Goal: Check status: Check status

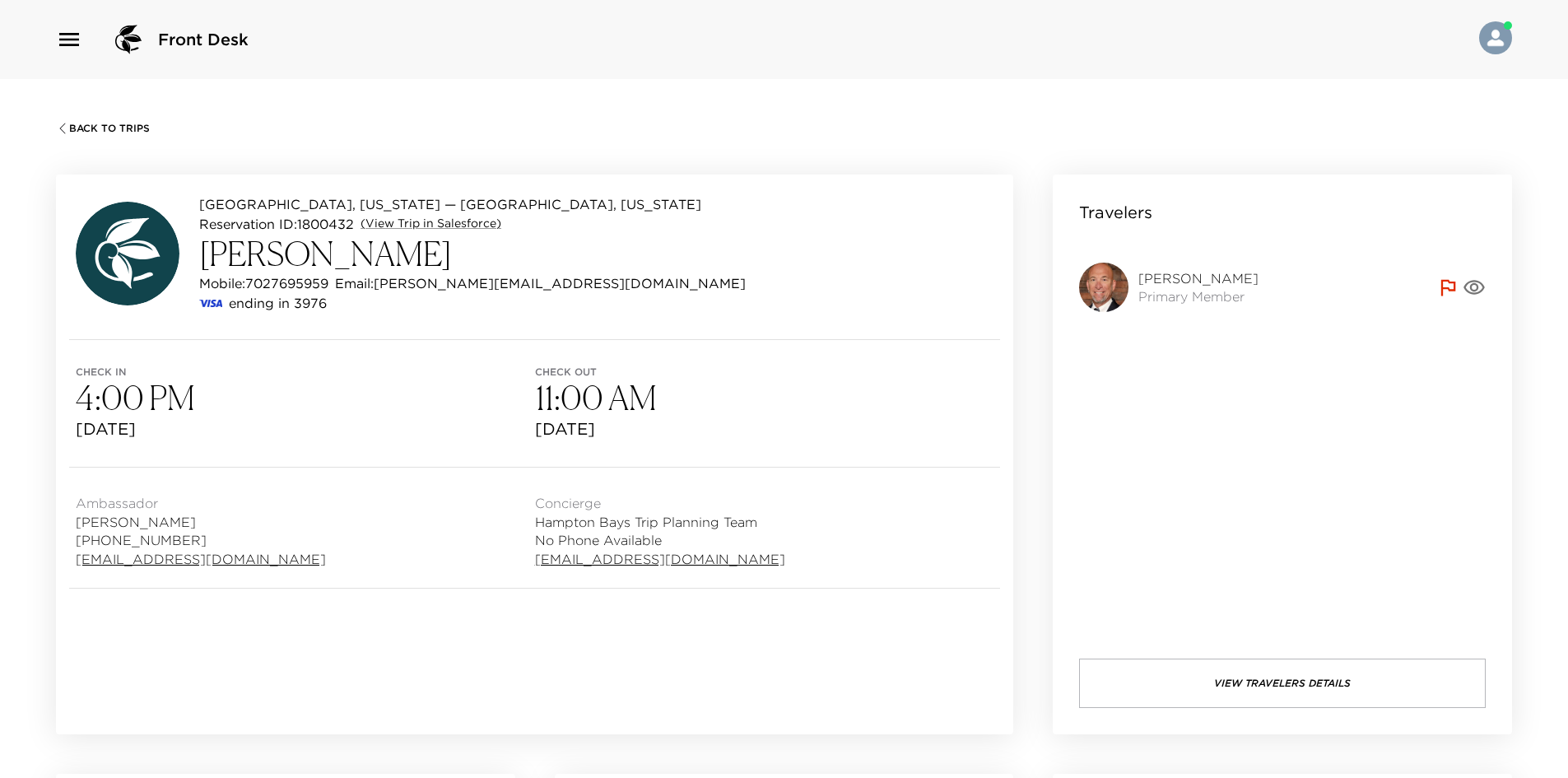
drag, startPoint x: 1056, startPoint y: 135, endPoint x: 1072, endPoint y: 130, distance: 16.8
click at [1056, 135] on div "Back To Trips [GEOGRAPHIC_DATA], [US_STATE] — Menhaden [GEOGRAPHIC_DATA], [US_S…" at bounding box center [784, 467] width 1568 height 778
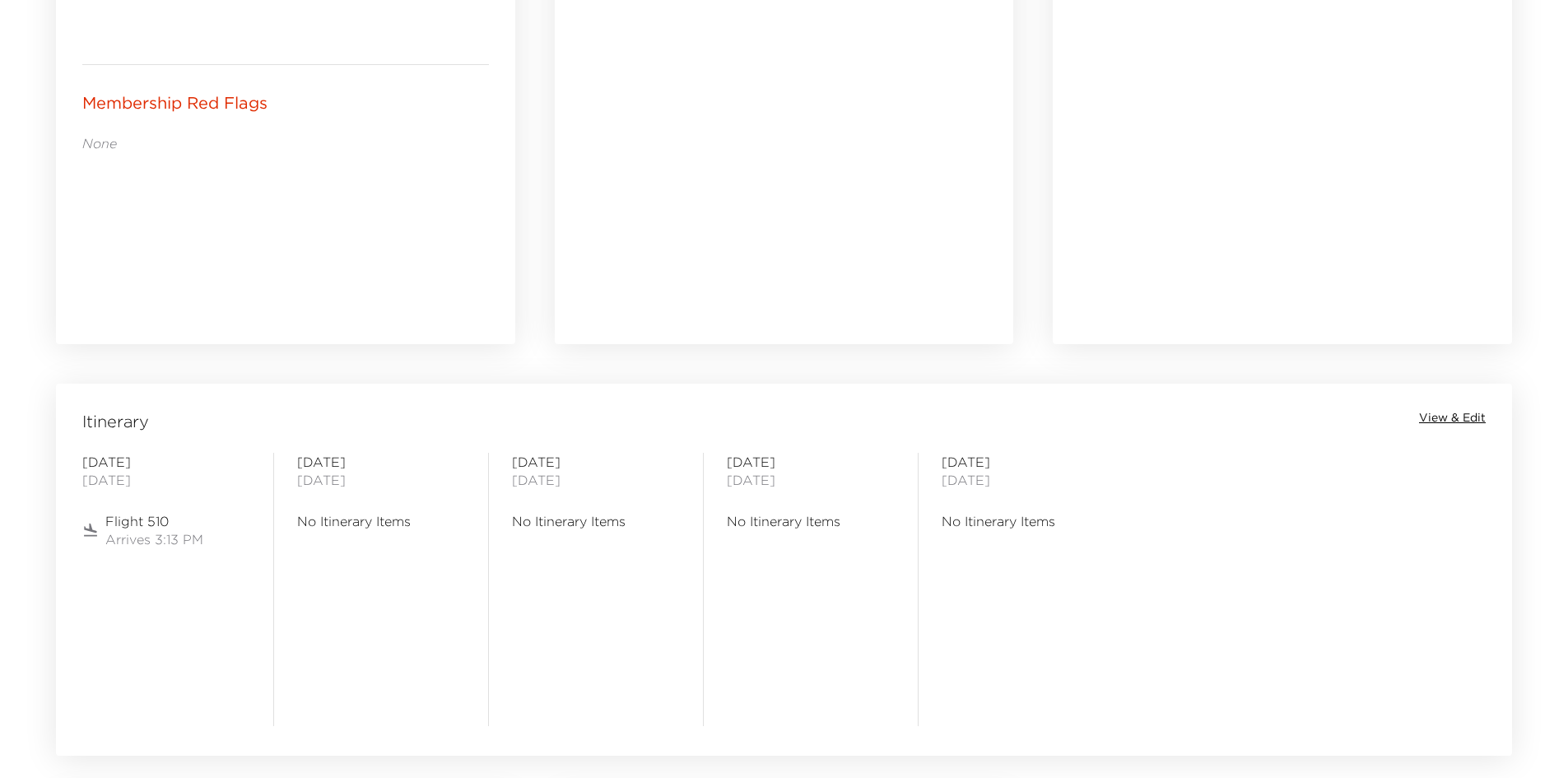
scroll to position [1152, 0]
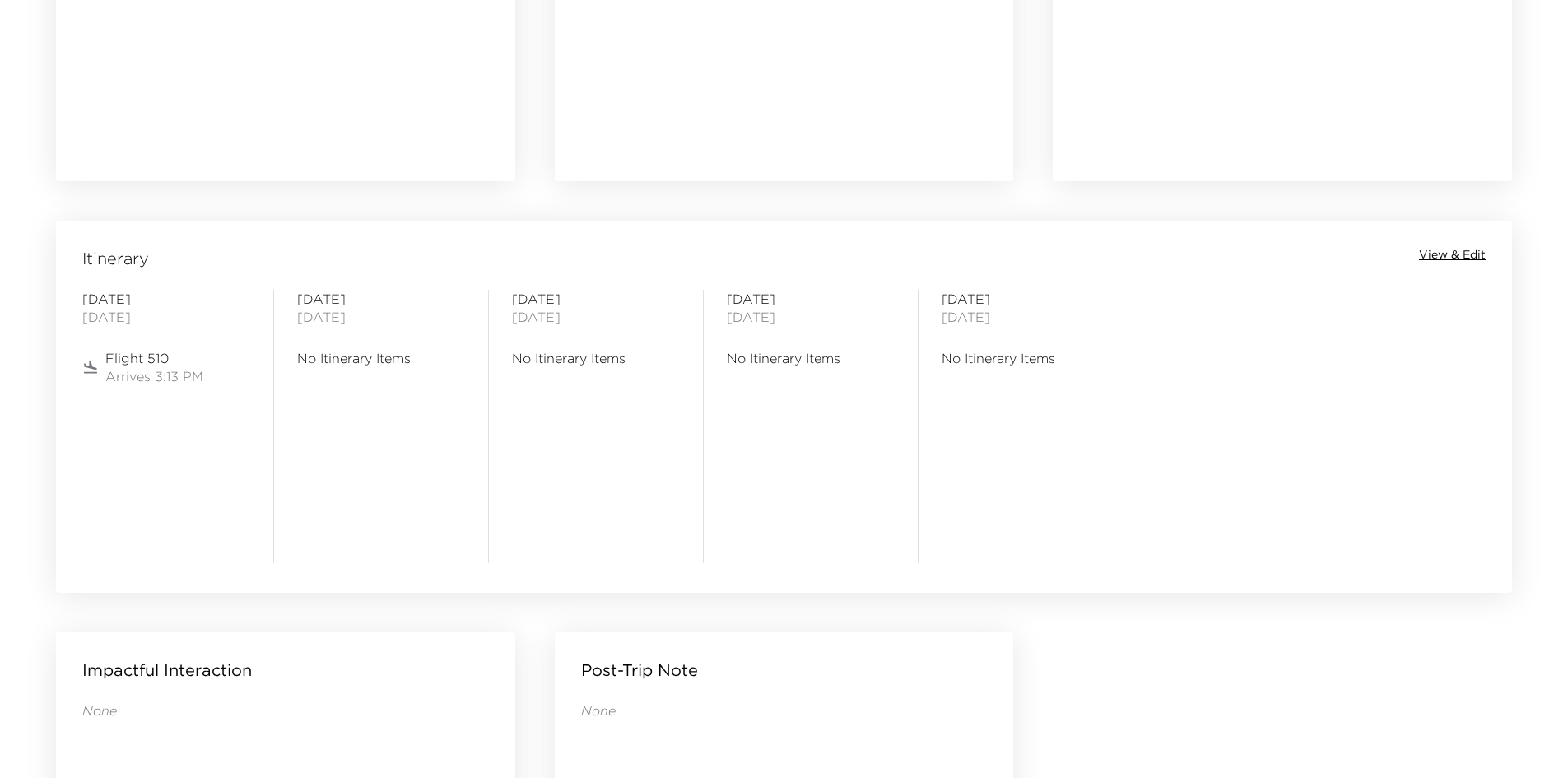
click at [1444, 255] on span "View & Edit" at bounding box center [1453, 255] width 66 height 17
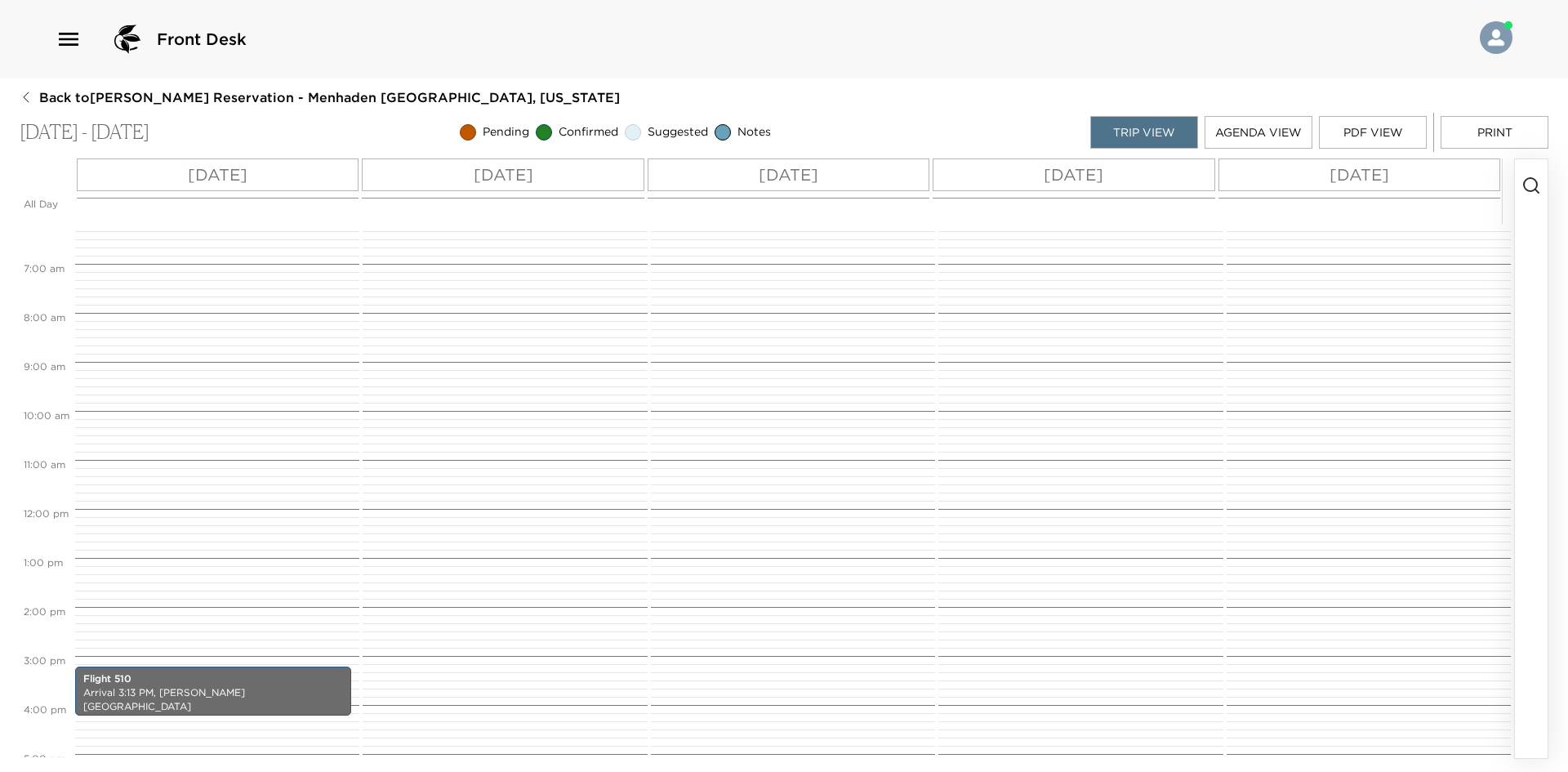
scroll to position [643, 0]
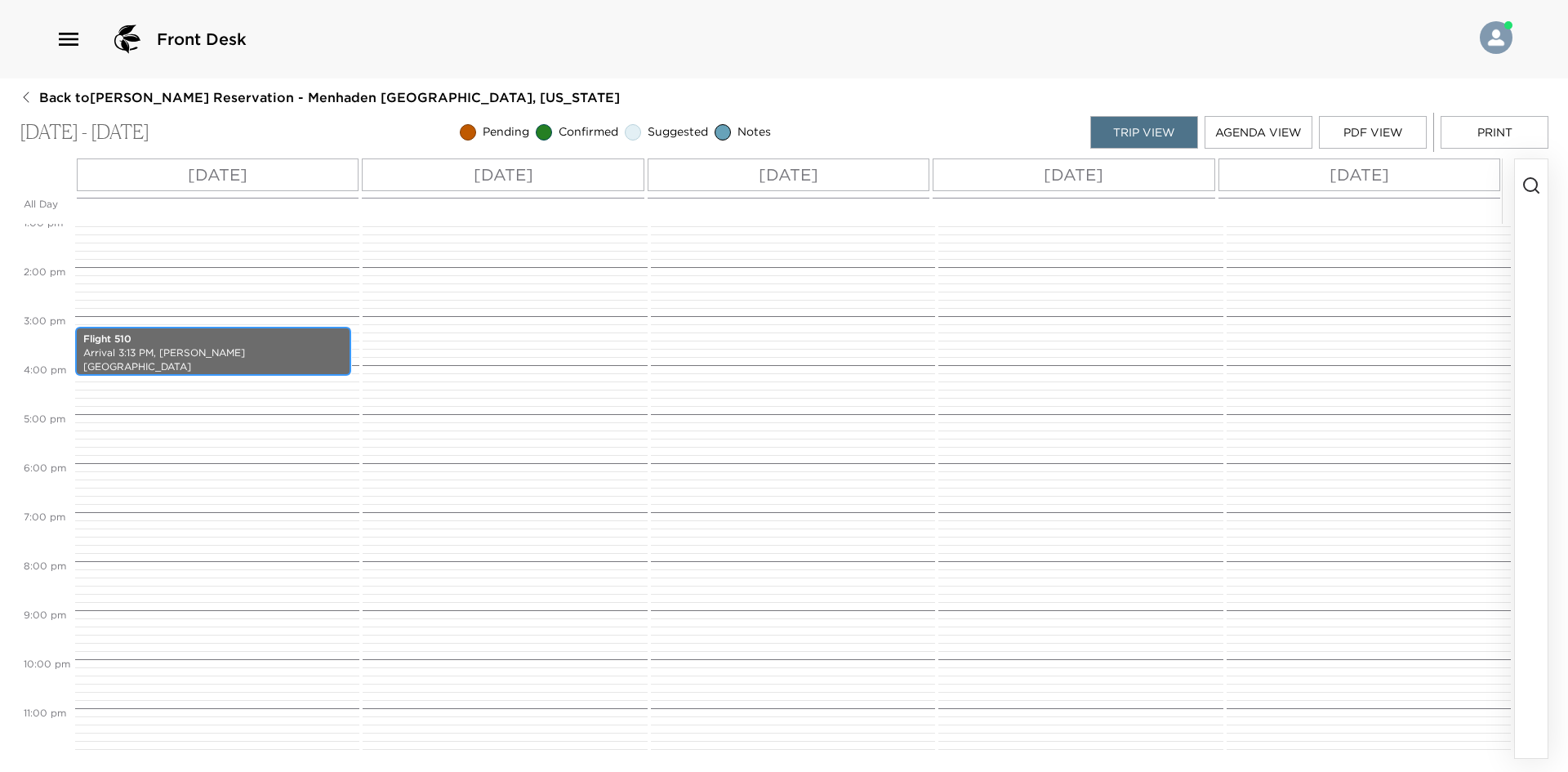
click at [214, 335] on p "Flight 510" at bounding box center [213, 339] width 260 height 14
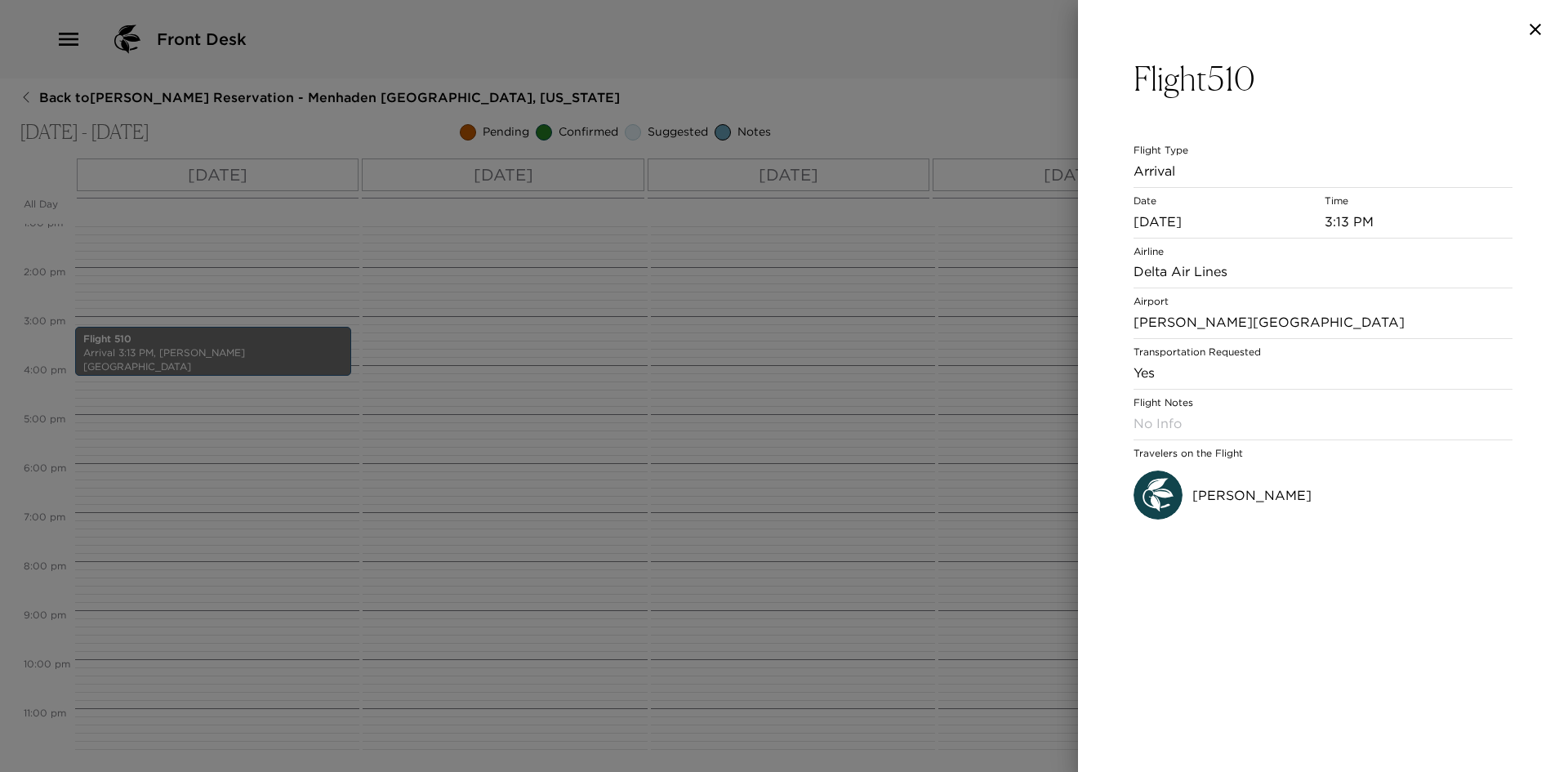
click at [1009, 94] on div at bounding box center [784, 386] width 1568 height 772
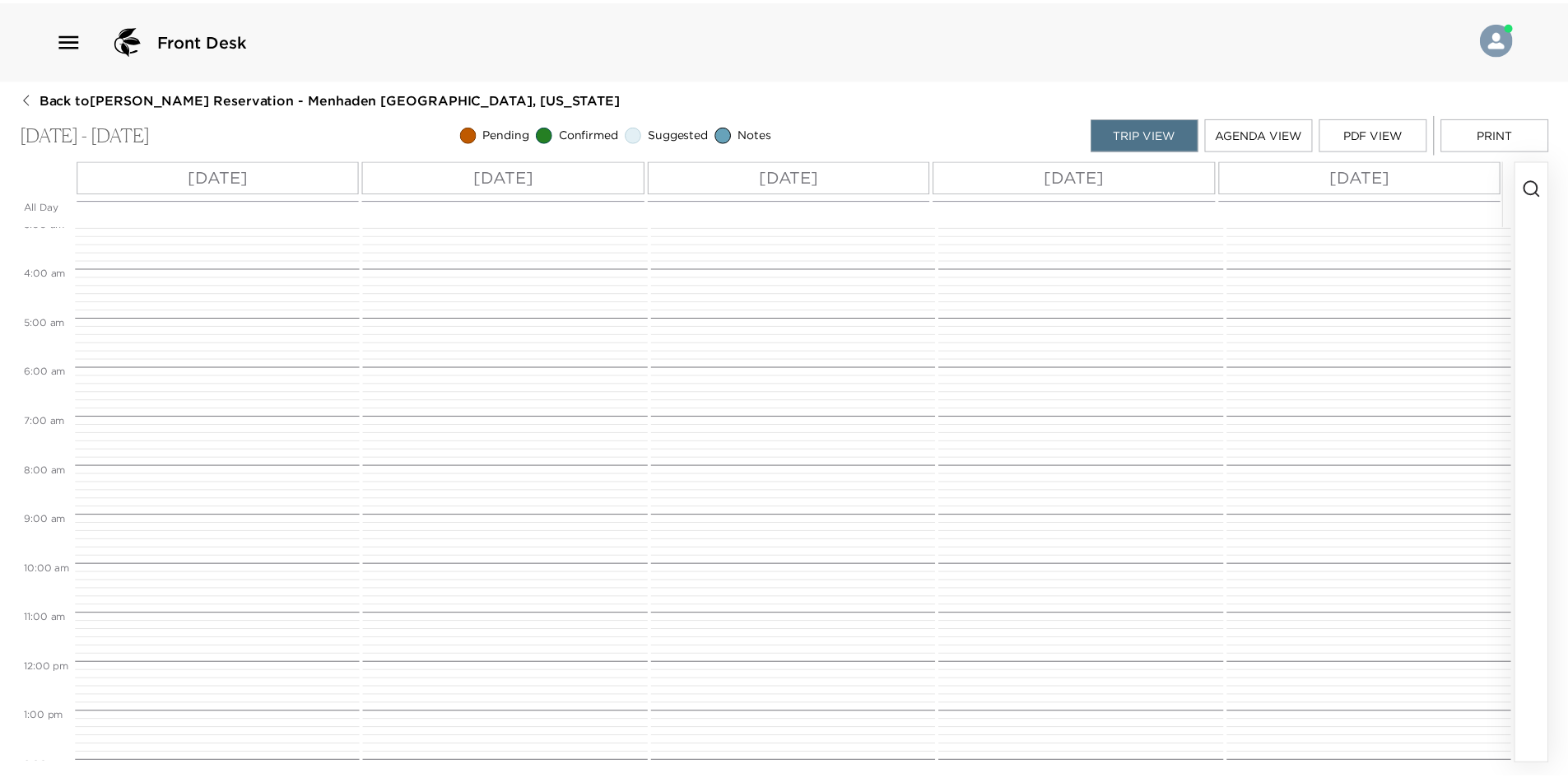
scroll to position [154, 0]
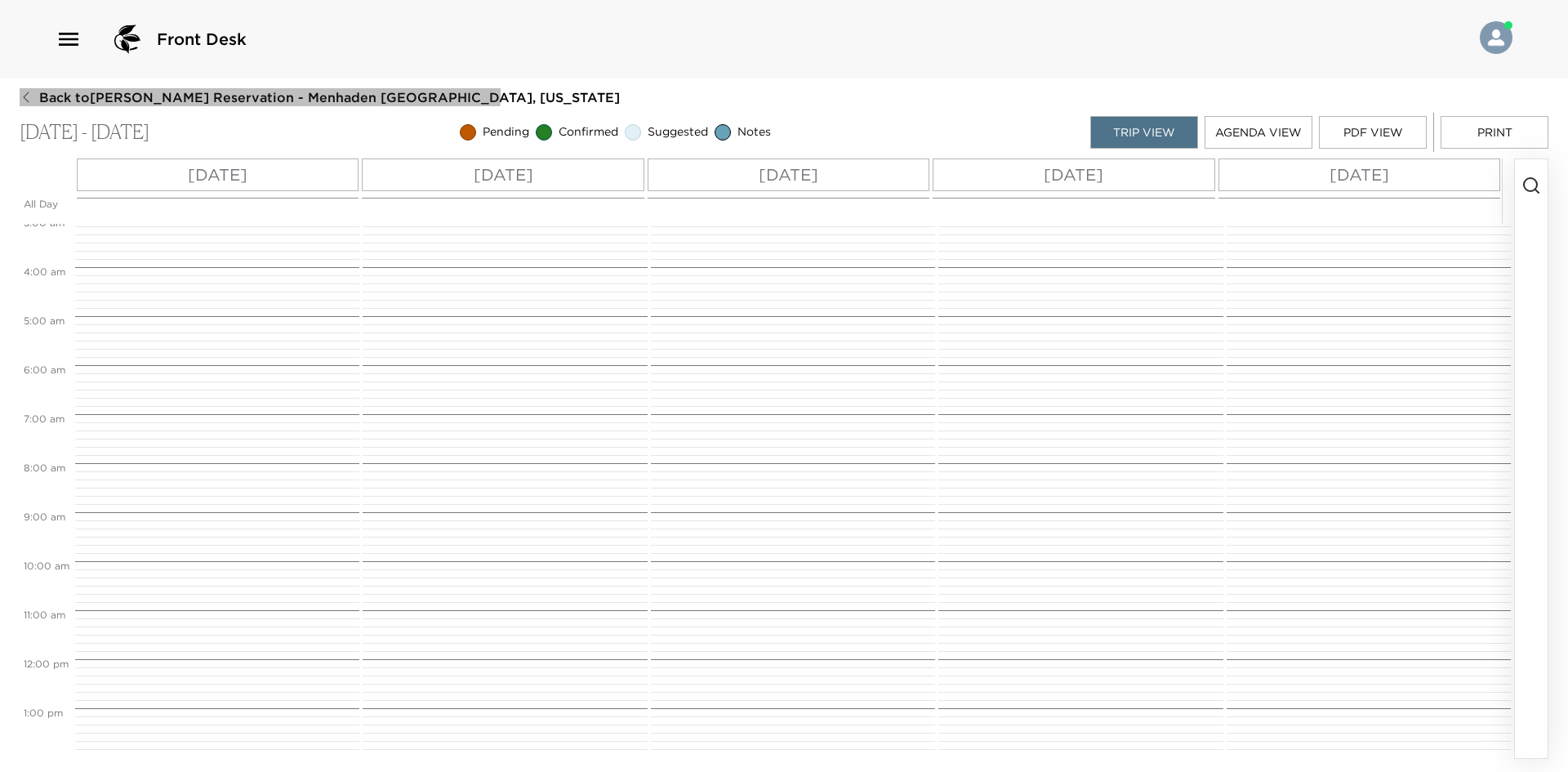
click at [23, 89] on button "Back to [PERSON_NAME] Reservation - Menhaden [GEOGRAPHIC_DATA], [US_STATE]" at bounding box center [320, 97] width 601 height 18
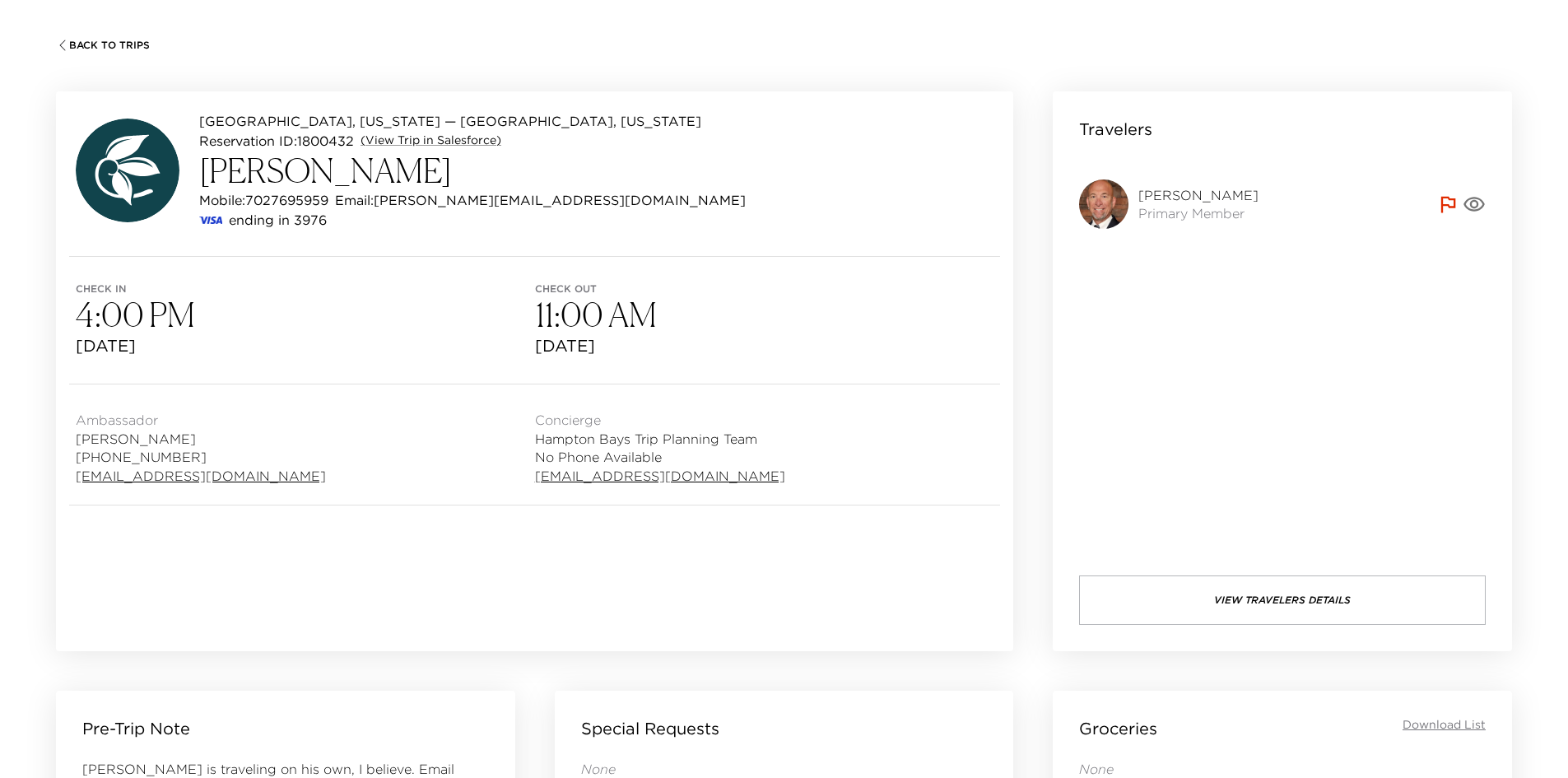
scroll to position [82, 0]
